Goal: Check status: Check status

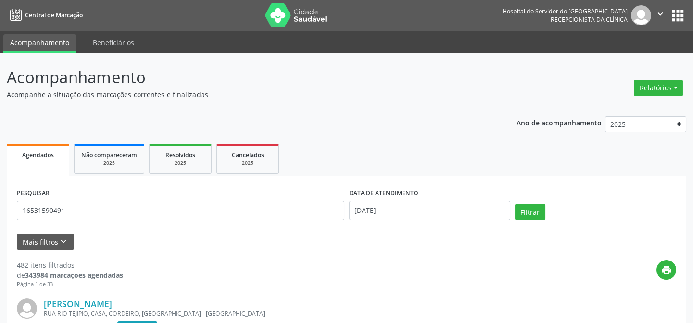
type input "16531590491"
click at [365, 210] on input "[DATE]" at bounding box center [429, 210] width 161 height 19
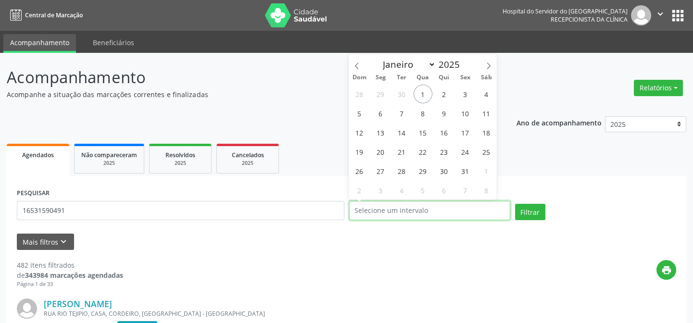
click at [515, 204] on button "Filtrar" at bounding box center [530, 212] width 30 height 16
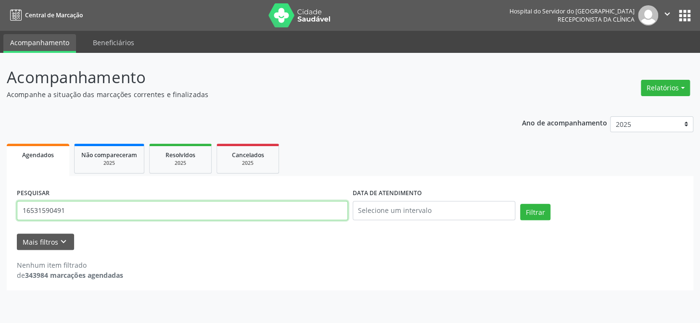
click at [80, 212] on input "16531590491" at bounding box center [182, 210] width 331 height 19
type input "1"
type input "[PERSON_NAME]"
click at [520, 204] on button "Filtrar" at bounding box center [535, 212] width 30 height 16
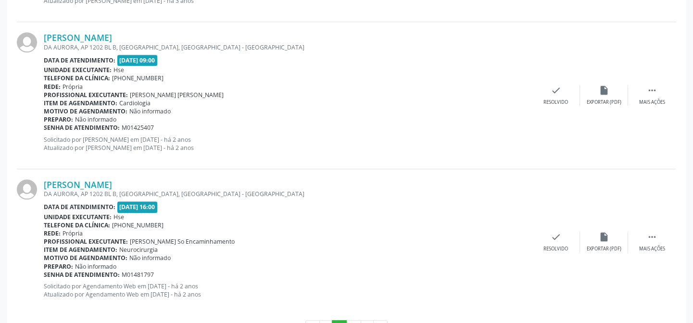
scroll to position [2211, 0]
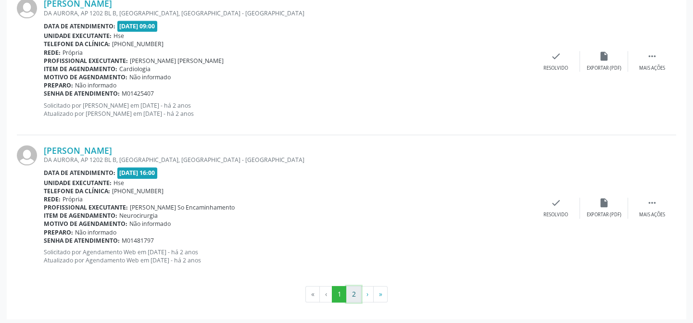
click at [353, 290] on button "2" at bounding box center [353, 294] width 15 height 16
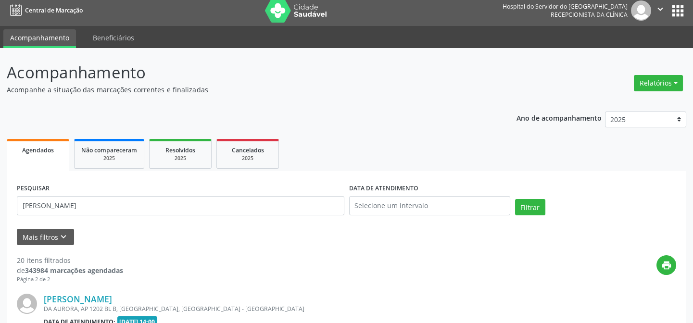
scroll to position [743, 0]
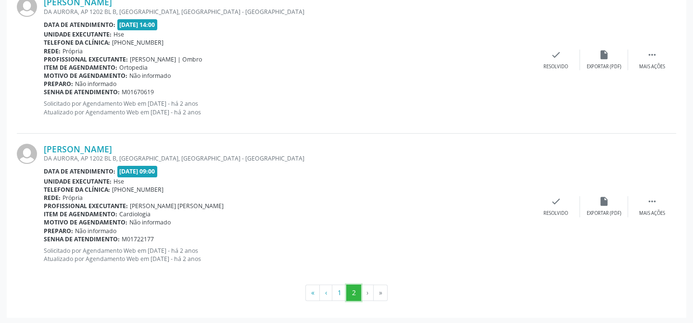
click at [353, 290] on button "2" at bounding box center [353, 293] width 15 height 16
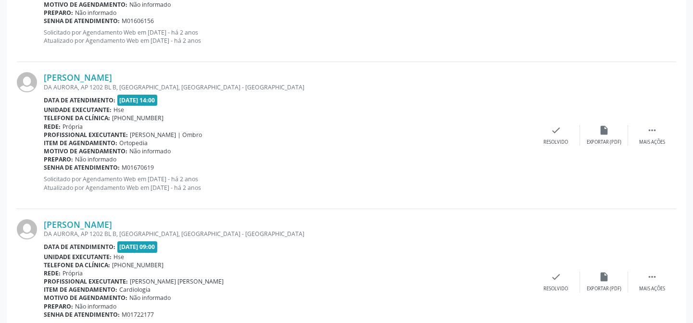
scroll to position [568, 0]
